Goal: Navigation & Orientation: Find specific page/section

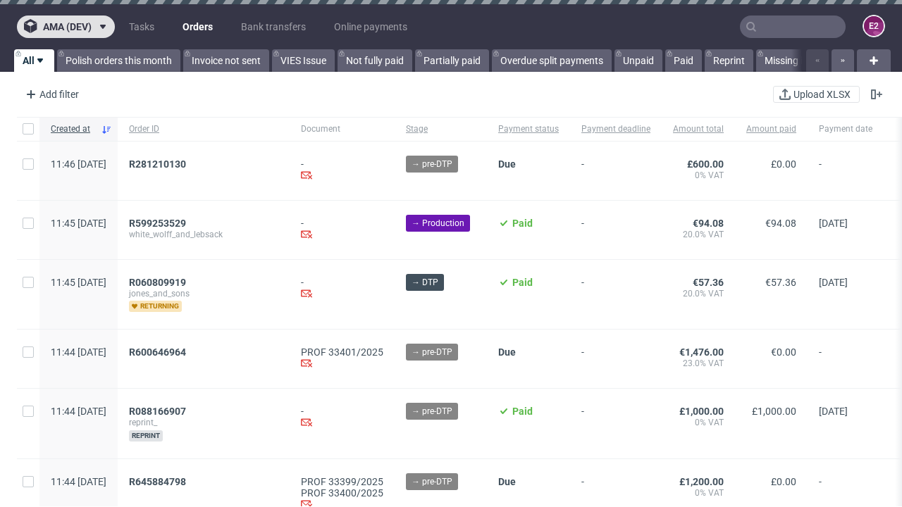
click at [66, 27] on span "ama (dev)" at bounding box center [67, 27] width 49 height 10
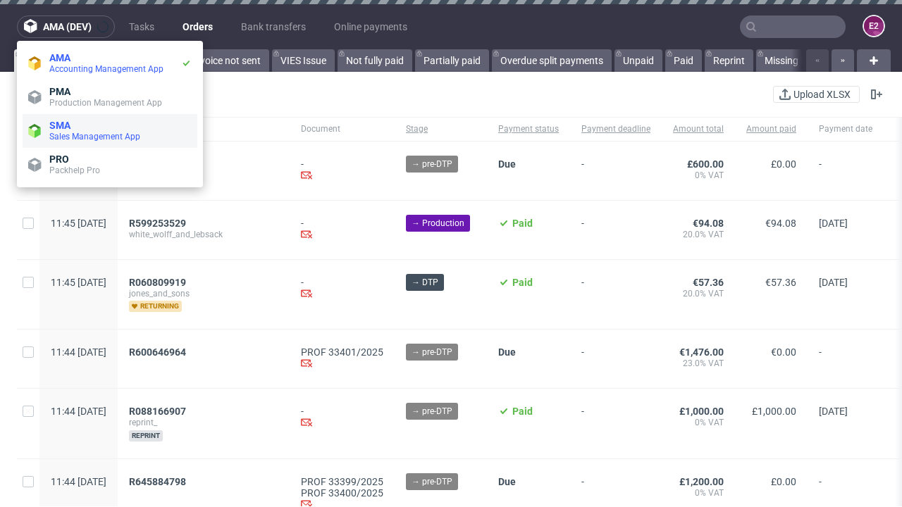
click at [110, 131] on span "Sales Management App" at bounding box center [120, 136] width 142 height 11
